Goal: Task Accomplishment & Management: Manage account settings

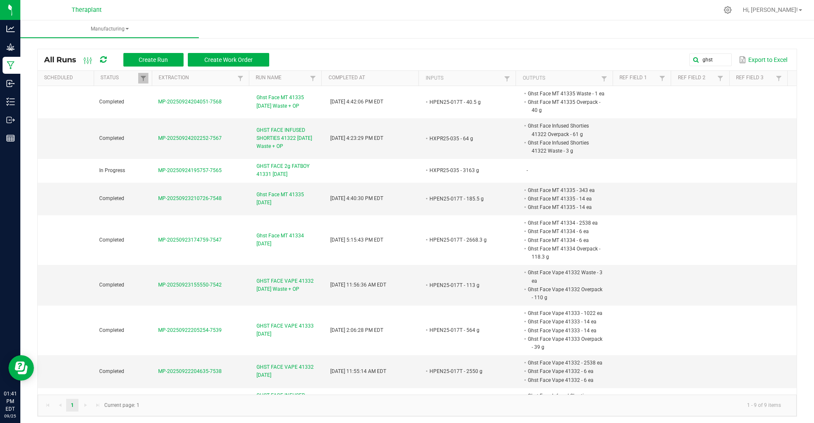
scroll to position [25, 0]
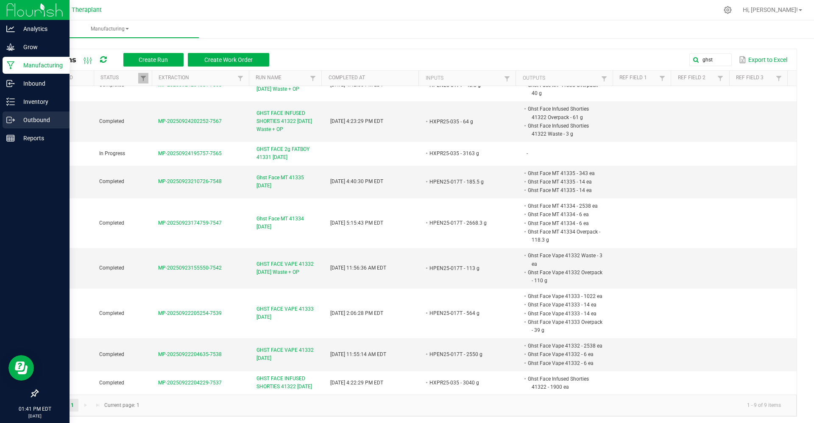
click at [31, 119] on p "Outbound" at bounding box center [40, 120] width 51 height 10
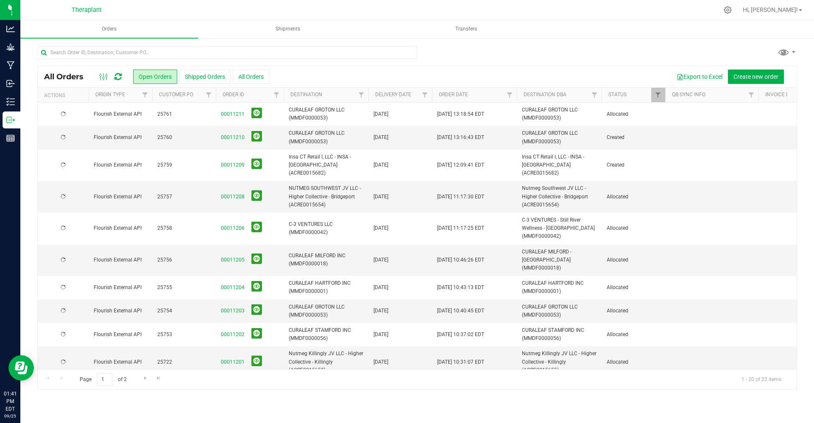
click at [243, 73] on button "All Orders" at bounding box center [251, 76] width 36 height 14
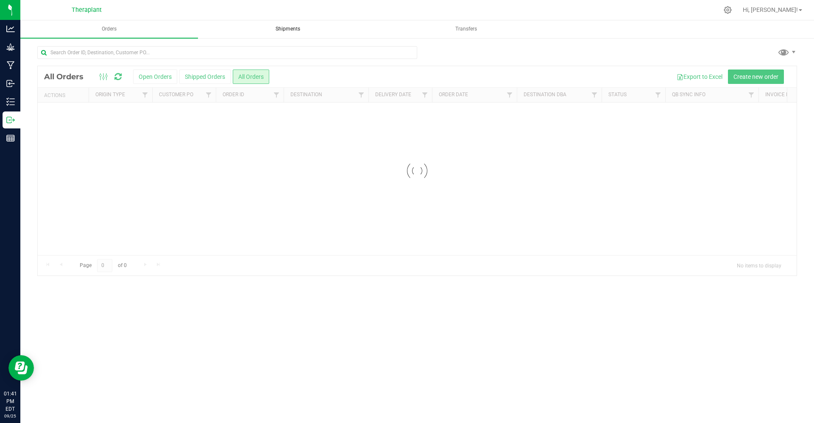
click at [276, 30] on span "Shipments" at bounding box center [287, 28] width 47 height 7
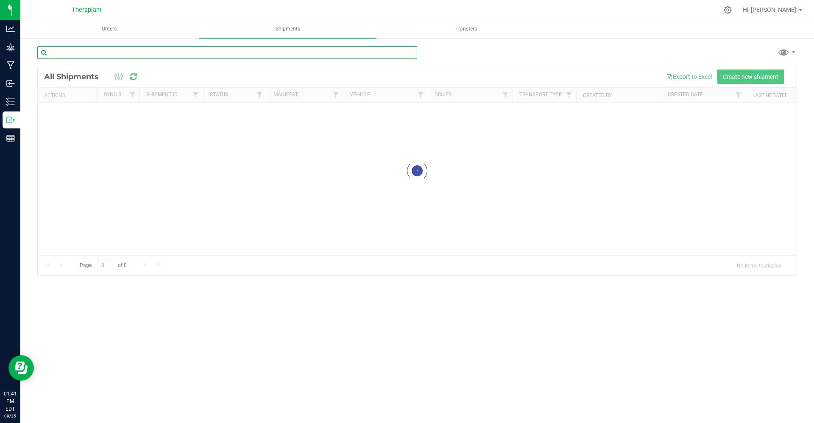
click at [213, 50] on input "text" at bounding box center [227, 52] width 380 height 13
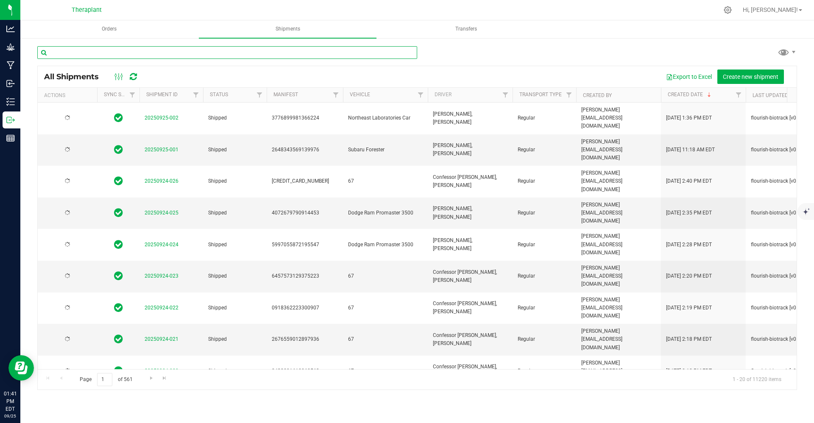
paste input "4072679790914453"
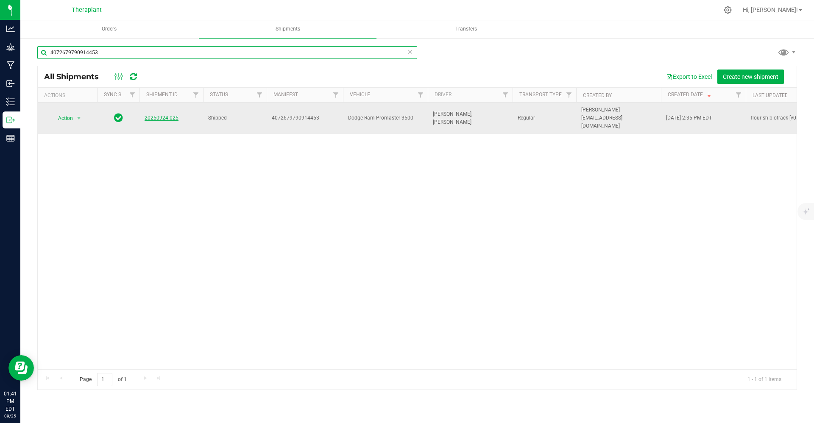
type input "4072679790914453"
click at [151, 115] on link "20250924-025" at bounding box center [161, 118] width 34 height 6
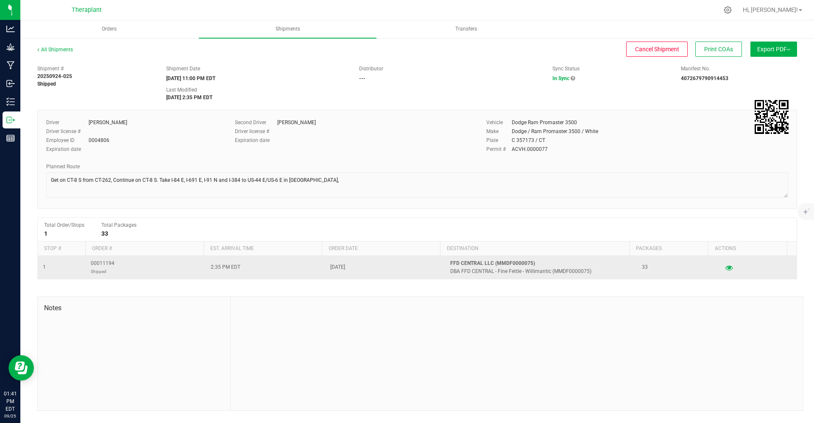
click at [717, 266] on td at bounding box center [757, 267] width 80 height 23
click at [725, 270] on icon "button" at bounding box center [729, 267] width 8 height 6
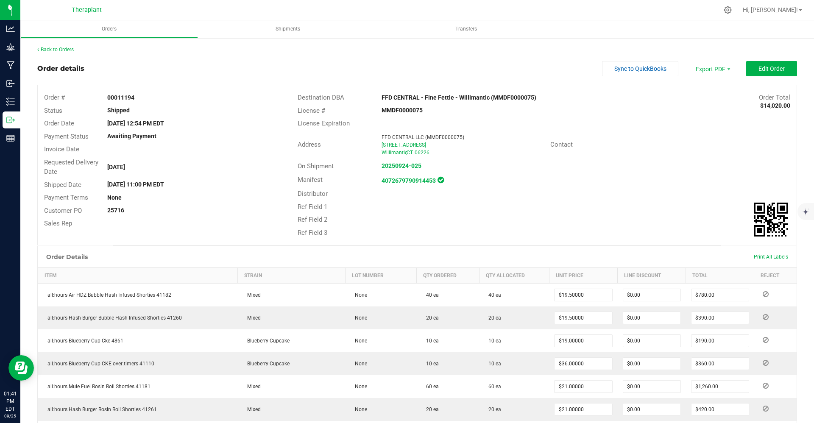
click at [119, 93] on div "00011194" at bounding box center [195, 97] width 189 height 9
copy strong "00011194"
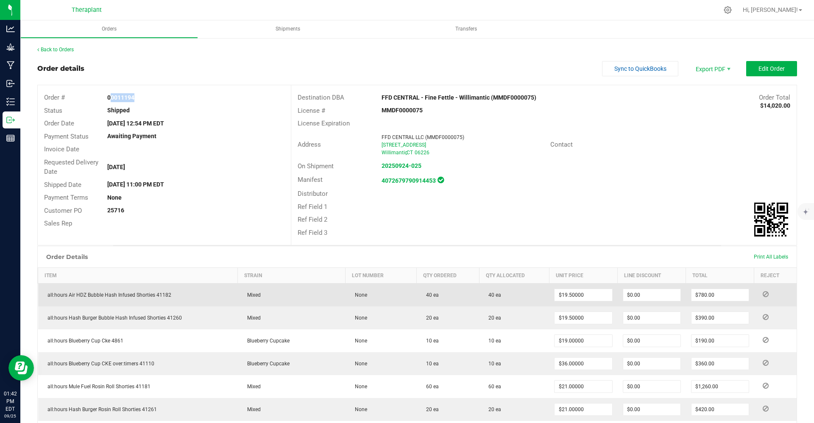
click at [142, 292] on span "all:hours Air HDZ Bubble Hash Infused Shorties 41182" at bounding box center [107, 295] width 128 height 6
click at [139, 296] on span "all:hours Air HDZ Bubble Hash Infused Shorties 41182" at bounding box center [107, 295] width 128 height 6
copy span "all:hours Air HDZ Bubble Hash Infused Shorties 41182"
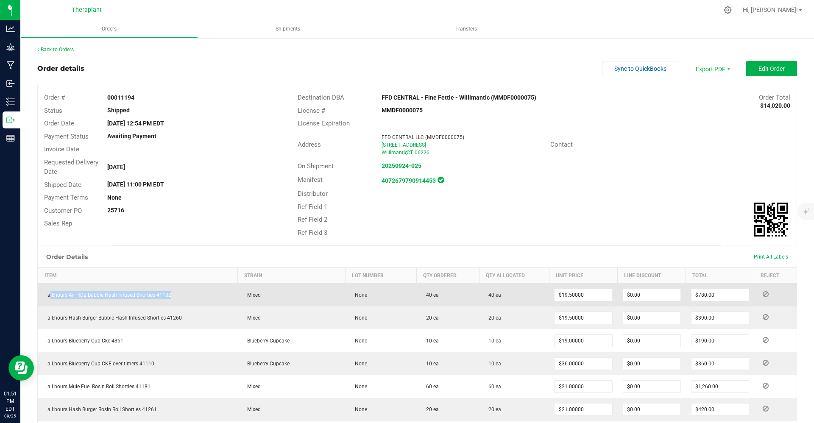
click at [120, 297] on span "all:hours Air HDZ Bubble Hash Infused Shorties 41182" at bounding box center [107, 295] width 128 height 6
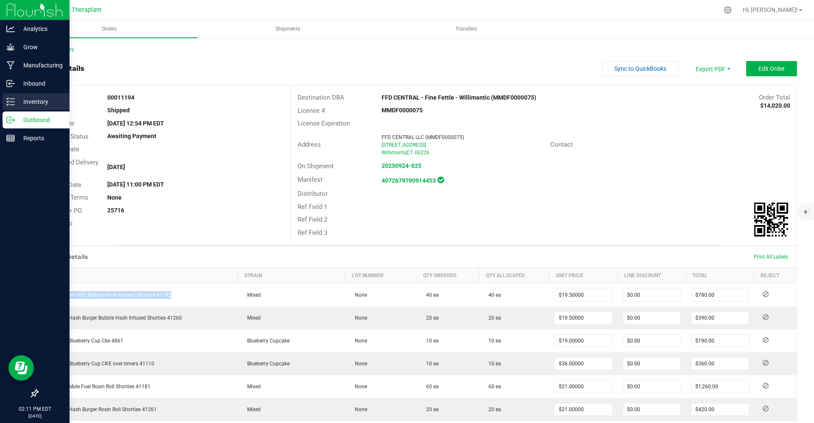
click at [1, 97] on link "Inventory" at bounding box center [34, 102] width 69 height 18
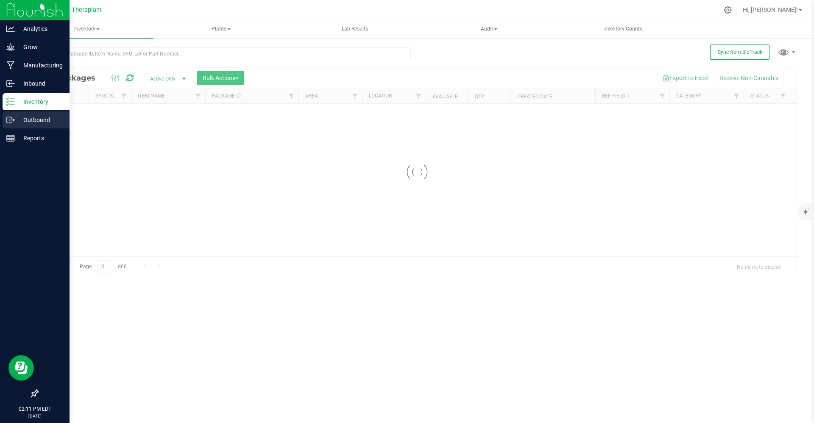
click at [35, 115] on p "Outbound" at bounding box center [40, 120] width 51 height 10
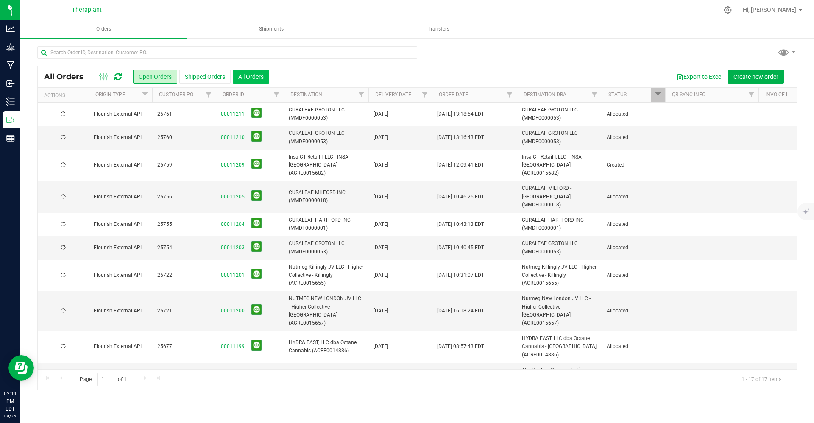
click at [244, 83] on button "All Orders" at bounding box center [251, 76] width 36 height 14
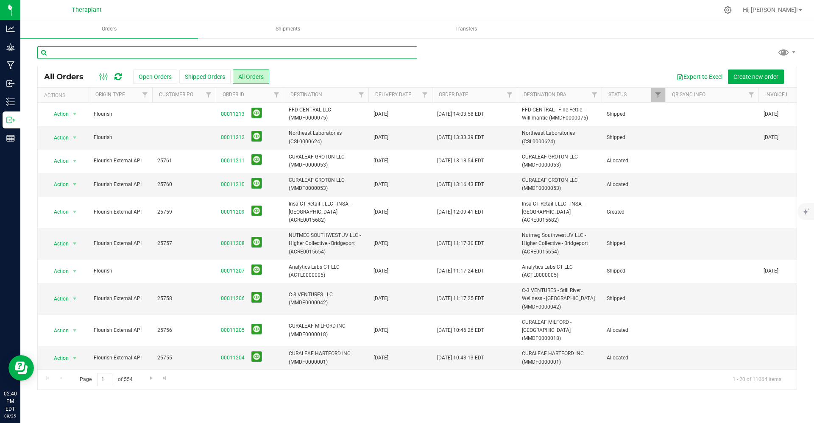
click at [134, 55] on input "text" at bounding box center [227, 52] width 380 height 13
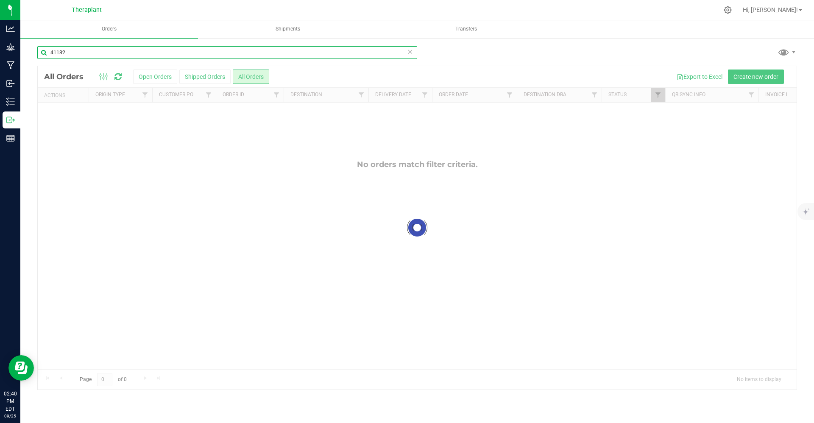
type input "41182"
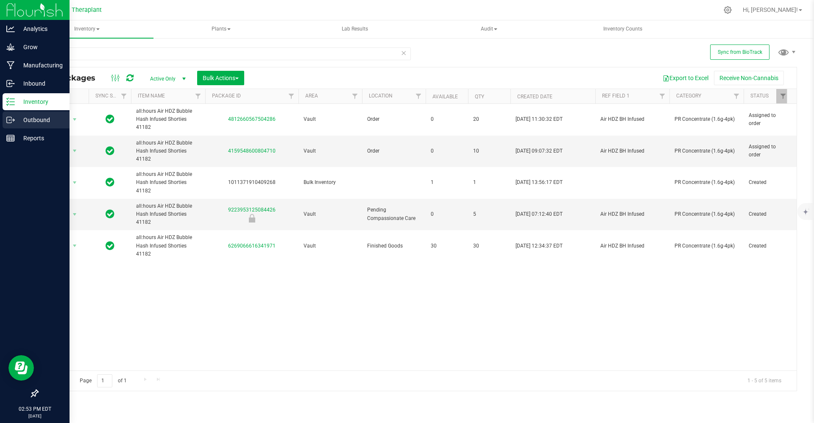
click at [16, 116] on p "Outbound" at bounding box center [40, 120] width 51 height 10
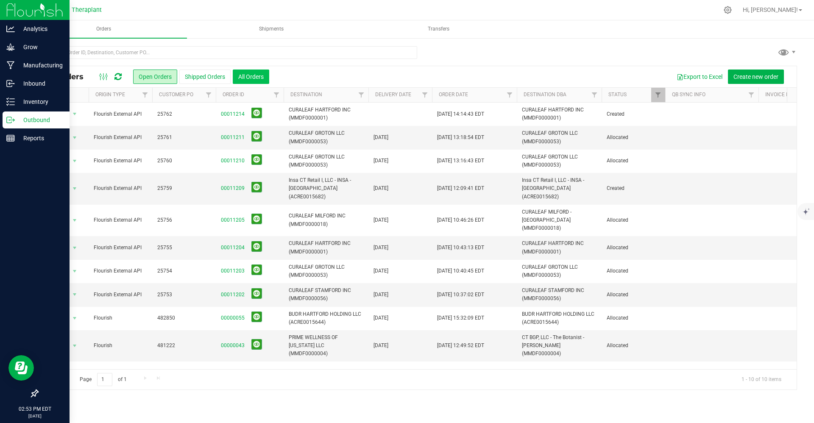
click at [249, 81] on button "All Orders" at bounding box center [251, 76] width 36 height 14
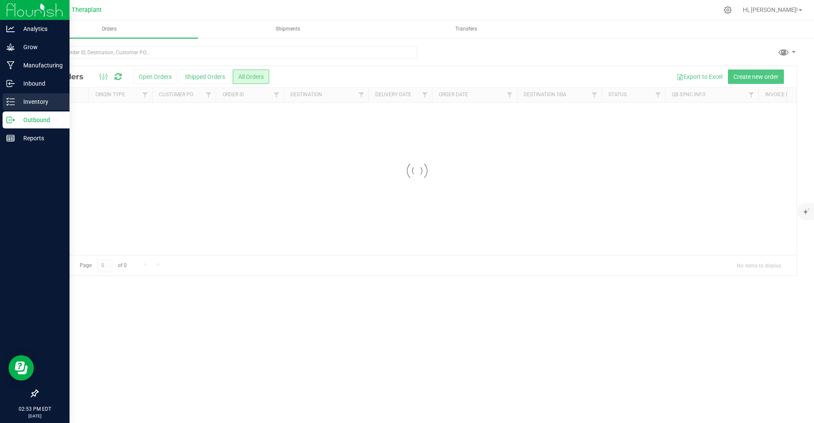
click at [17, 108] on div "Inventory" at bounding box center [36, 101] width 67 height 17
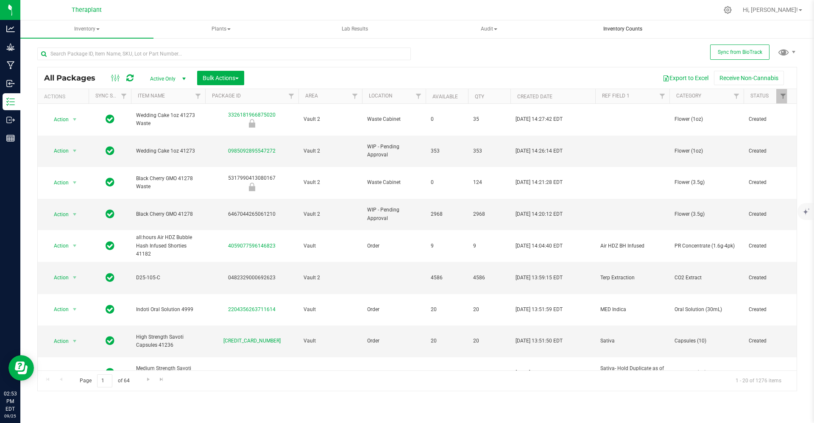
click at [612, 24] on uib-tab-heading "Inventory Counts" at bounding box center [622, 29] width 132 height 17
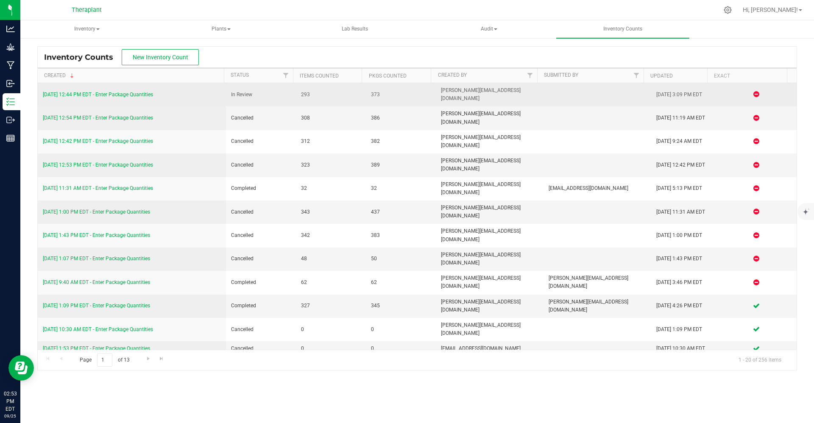
click at [119, 92] on link "[DATE] 12:44 PM EDT - Enter Package Quantities" at bounding box center [98, 95] width 110 height 6
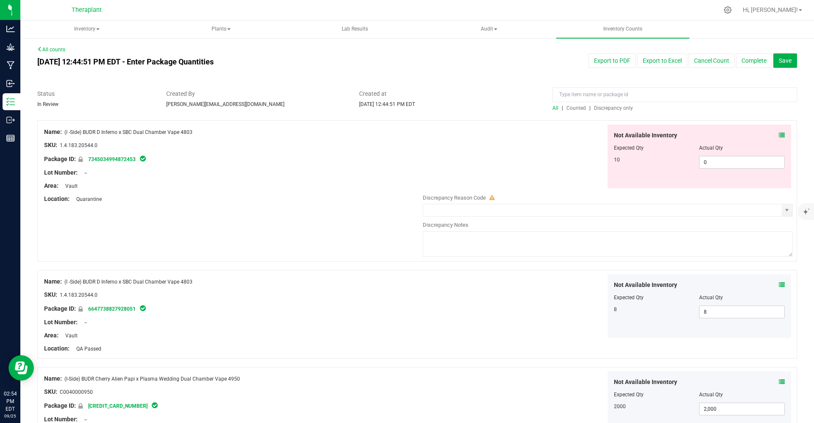
click at [597, 106] on span "Discrepancy only" at bounding box center [613, 108] width 39 height 6
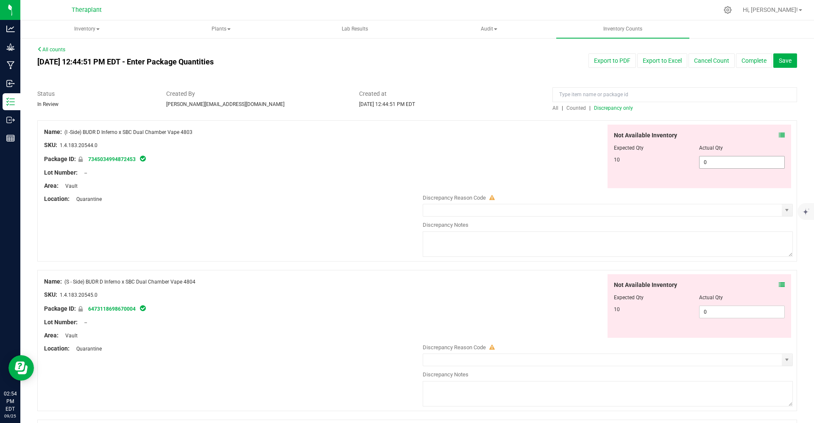
click at [732, 164] on span "0 0" at bounding box center [742, 162] width 86 height 13
click at [730, 311] on div "Not Available Inventory Expected Qty Actual Qty 10 0 0" at bounding box center [605, 341] width 374 height 134
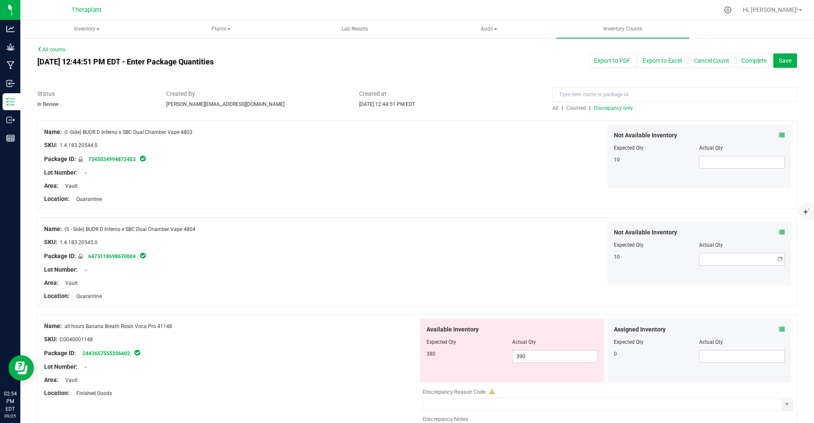
click at [453, 191] on div "Name: (I -Side) BUDR D Inferno x SBC Dual Chamber Vape 4803 SKU: 1.4.183.20544.…" at bounding box center [416, 164] width 759 height 89
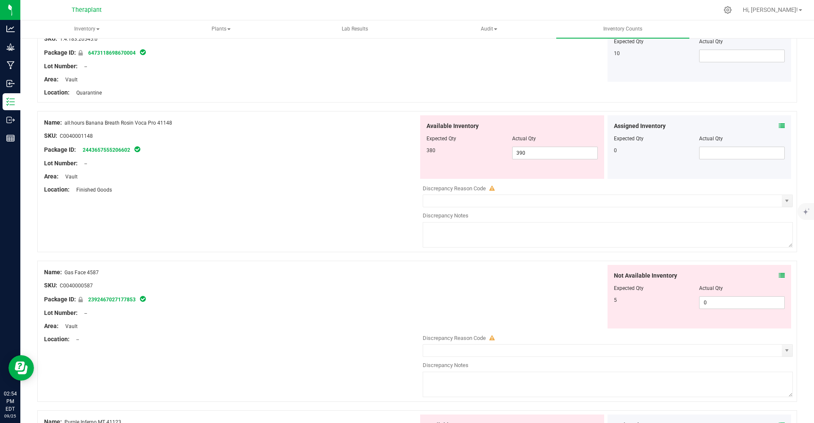
scroll to position [278, 0]
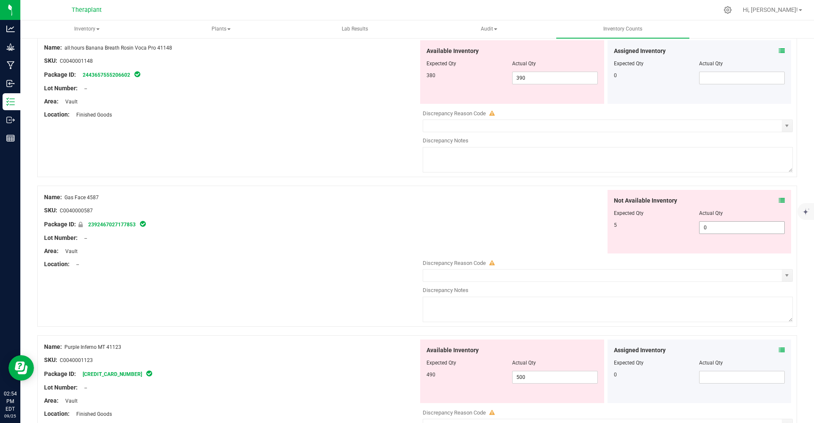
click at [711, 229] on span "0 0" at bounding box center [742, 227] width 86 height 13
click at [524, 207] on div "Not Available Inventory Expected Qty Actual Qty 5" at bounding box center [605, 222] width 374 height 64
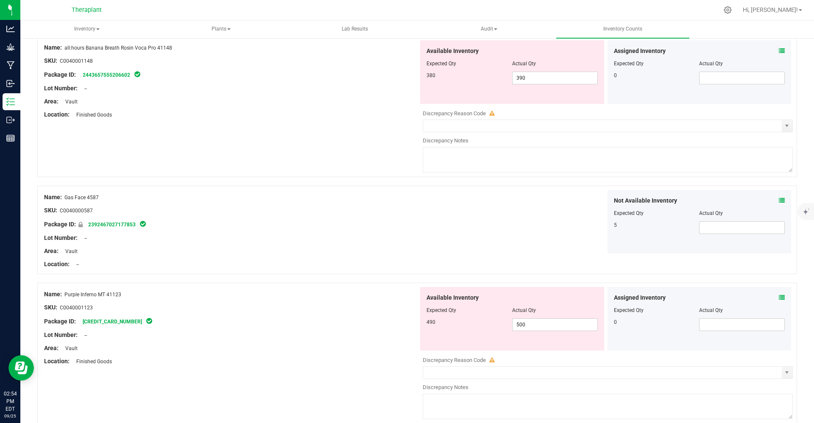
scroll to position [317, 0]
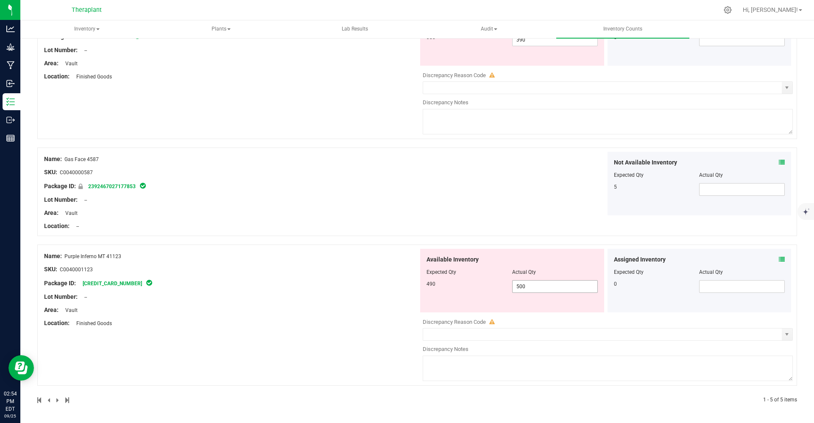
click at [542, 287] on span "500 500" at bounding box center [555, 286] width 86 height 13
click at [0, 0] on input "500" at bounding box center [0, 0] width 0 height 0
click at [514, 191] on div "Name: (I -Side) BUDR D Inferno x SBC Dual Chamber Vape 4803 SKU: 1.4.183.20544.…" at bounding box center [416, 104] width 759 height 600
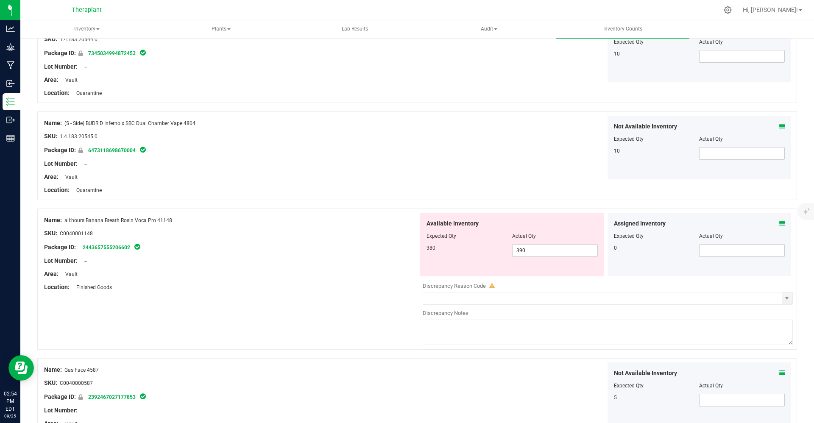
scroll to position [101, 0]
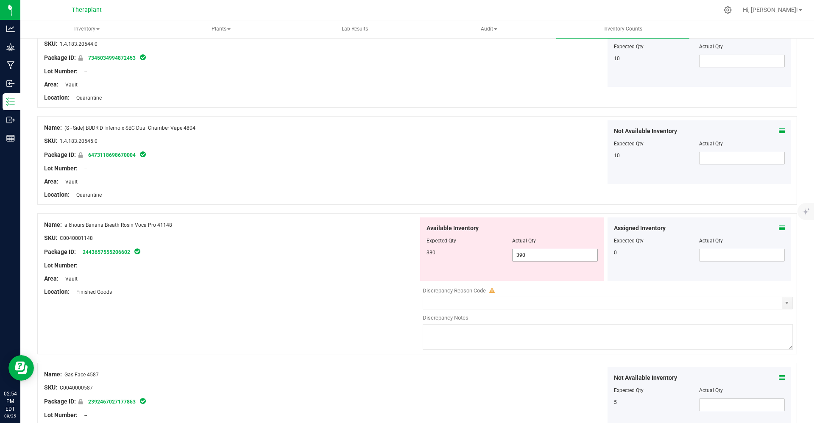
click at [528, 258] on span "390 390" at bounding box center [555, 255] width 86 height 13
click at [528, 258] on input "390" at bounding box center [554, 255] width 85 height 12
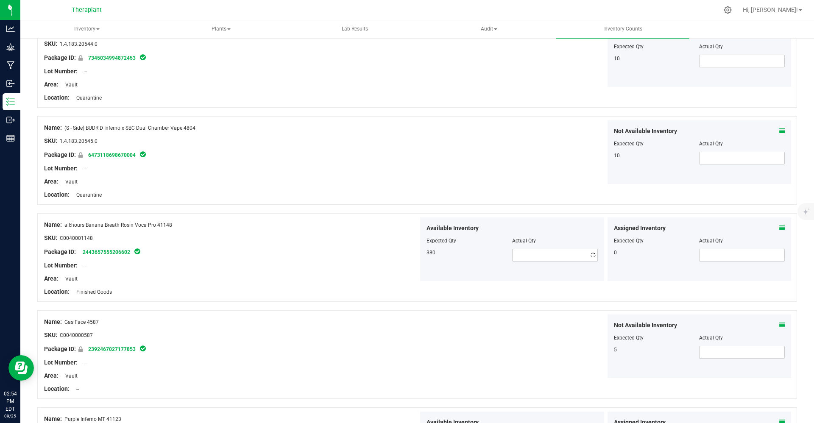
click at [490, 169] on div "Not Available Inventory Expected Qty Actual Qty 10" at bounding box center [605, 152] width 374 height 64
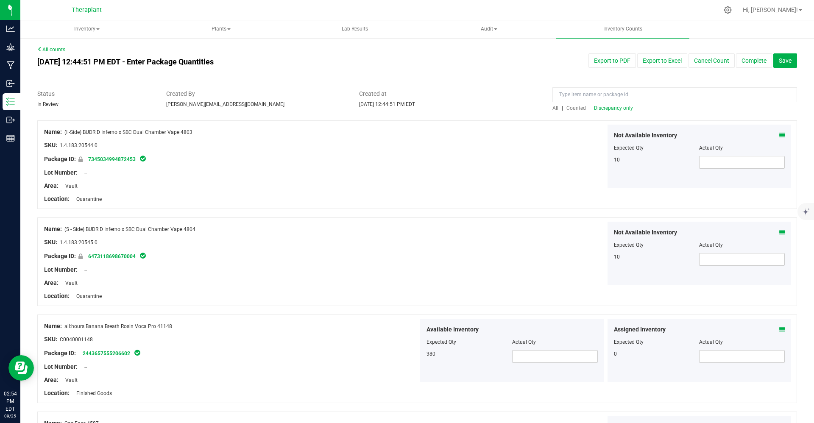
click at [572, 109] on span "Counted" at bounding box center [575, 108] width 19 height 6
click at [642, 61] on button "Export to Excel" at bounding box center [662, 60] width 50 height 14
click at [611, 63] on button "Export to PDF" at bounding box center [611, 60] width 47 height 14
